Goal: Task Accomplishment & Management: Use online tool/utility

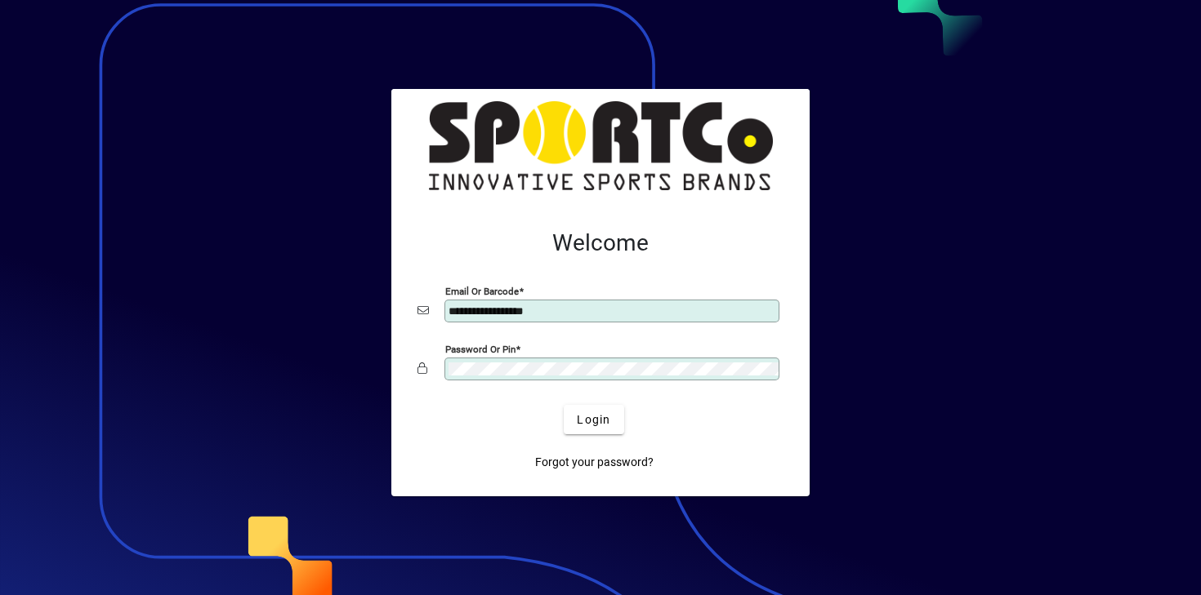
click at [564, 405] on button "Login" at bounding box center [594, 419] width 60 height 29
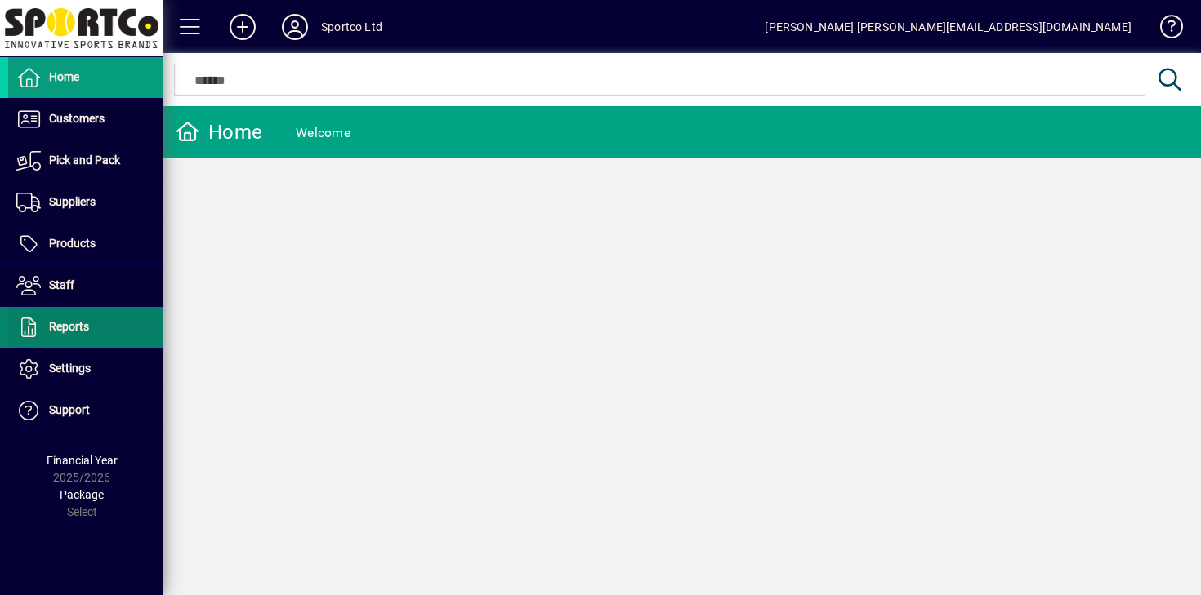
click at [122, 319] on span at bounding box center [85, 327] width 155 height 39
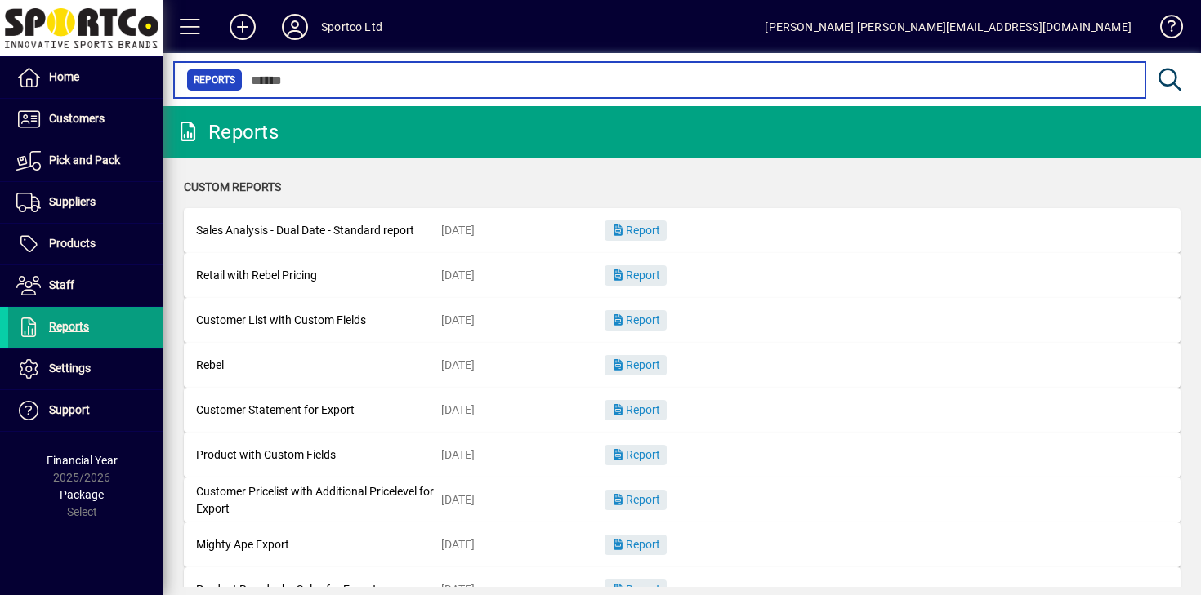
scroll to position [243, 0]
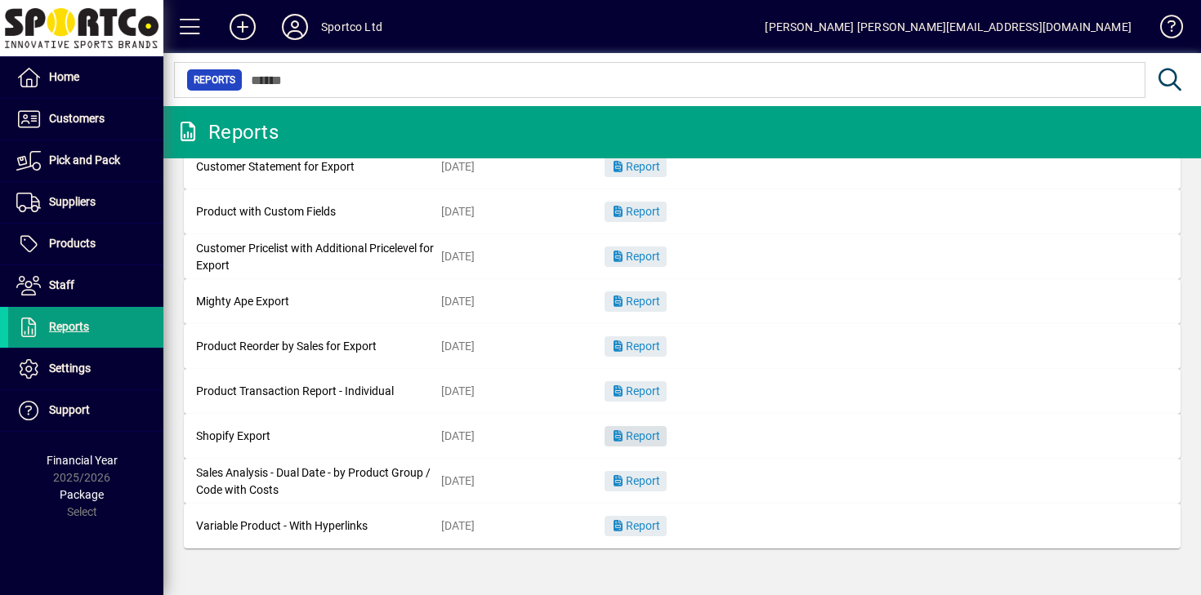
click at [640, 438] on span "Report" at bounding box center [635, 436] width 49 height 13
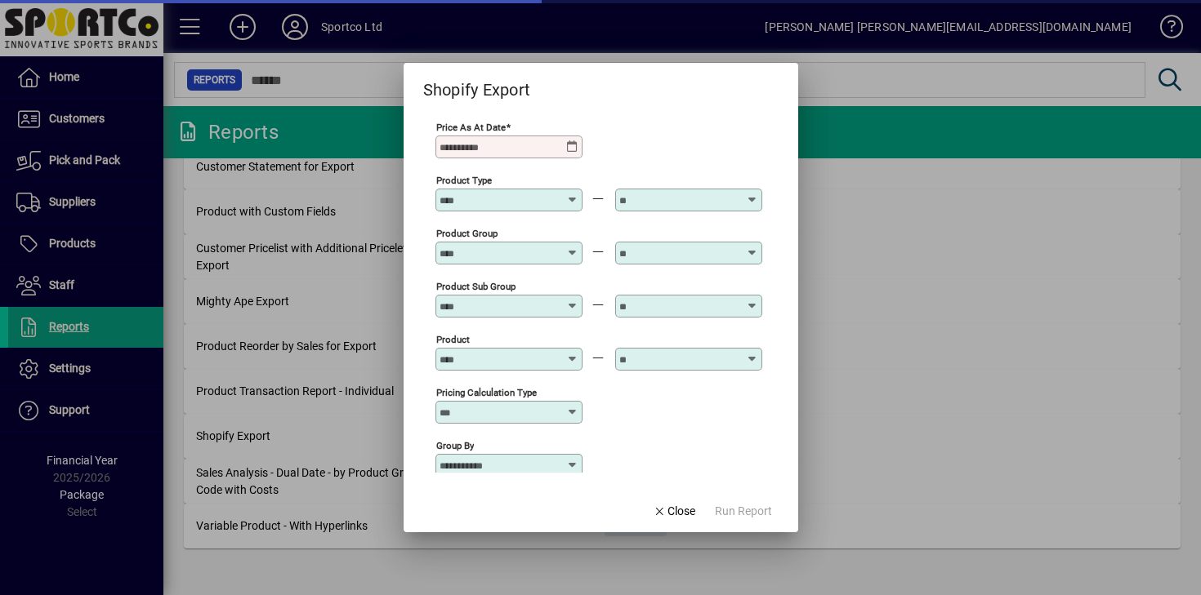
click at [534, 138] on div "Price as at Date" at bounding box center [508, 147] width 147 height 23
click at [537, 146] on input "Price as at Date" at bounding box center [502, 147] width 127 height 13
click at [578, 148] on icon at bounding box center [572, 147] width 13 height 13
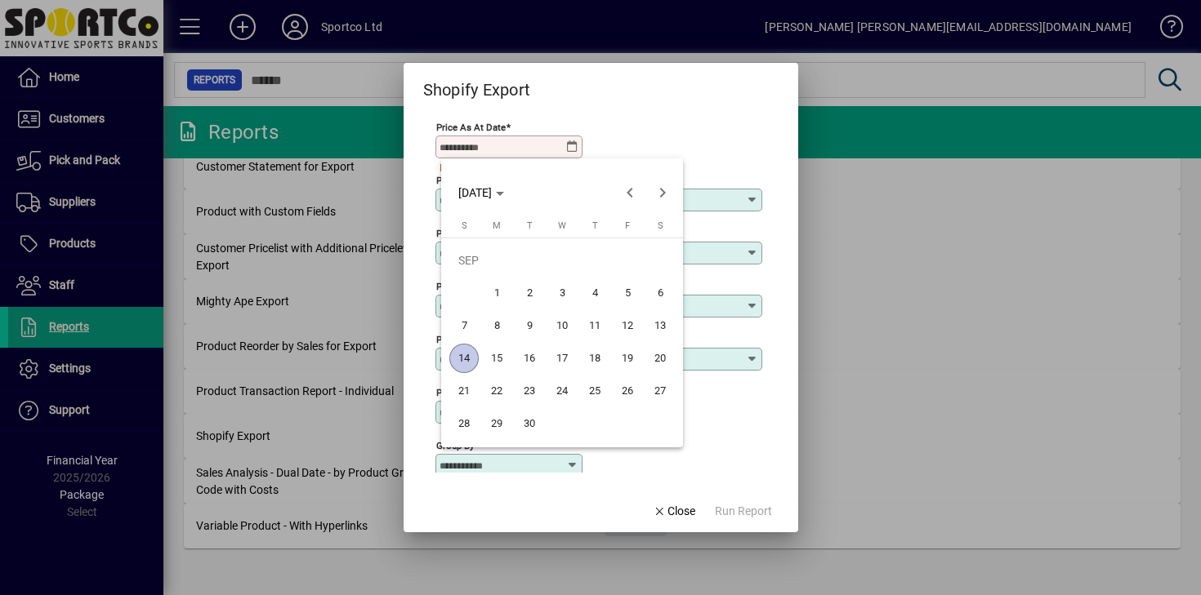
click at [471, 364] on span "14" at bounding box center [463, 358] width 29 height 29
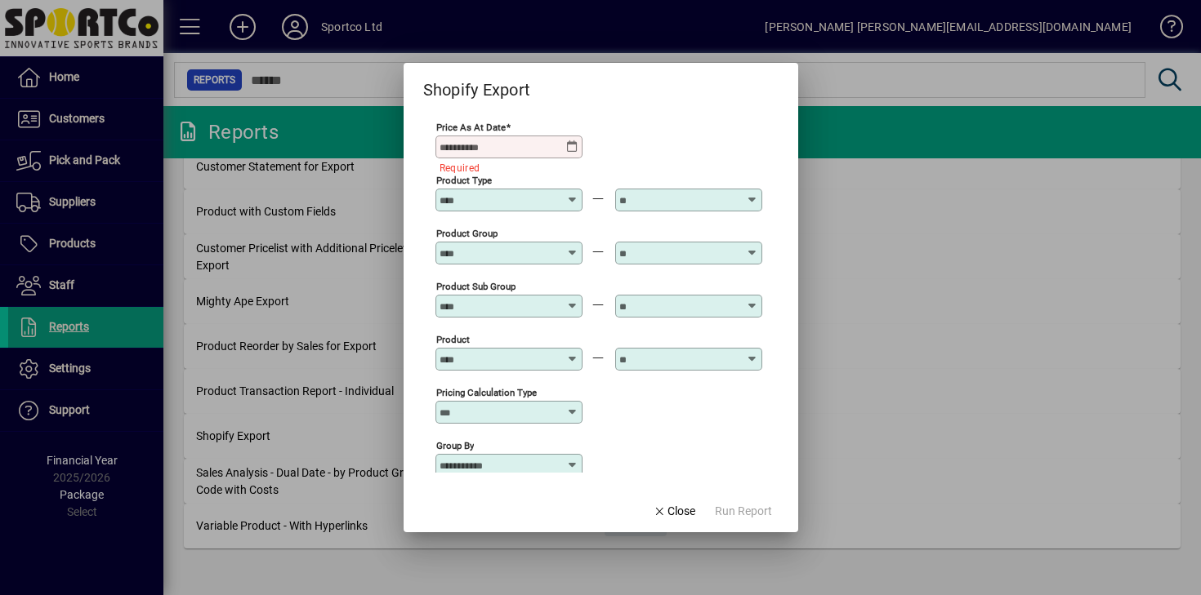
type input "**********"
click at [740, 511] on span "Run Report" at bounding box center [743, 511] width 57 height 17
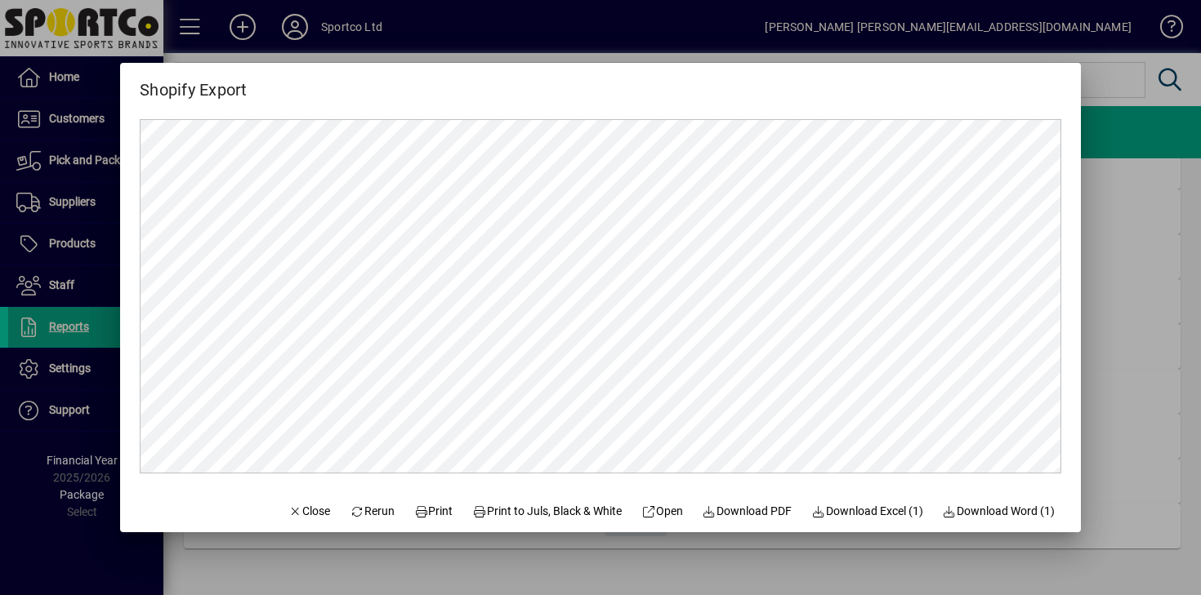
scroll to position [0, 0]
click at [850, 514] on span "Download Excel (1)" at bounding box center [867, 511] width 112 height 17
